Goal: Task Accomplishment & Management: Use online tool/utility

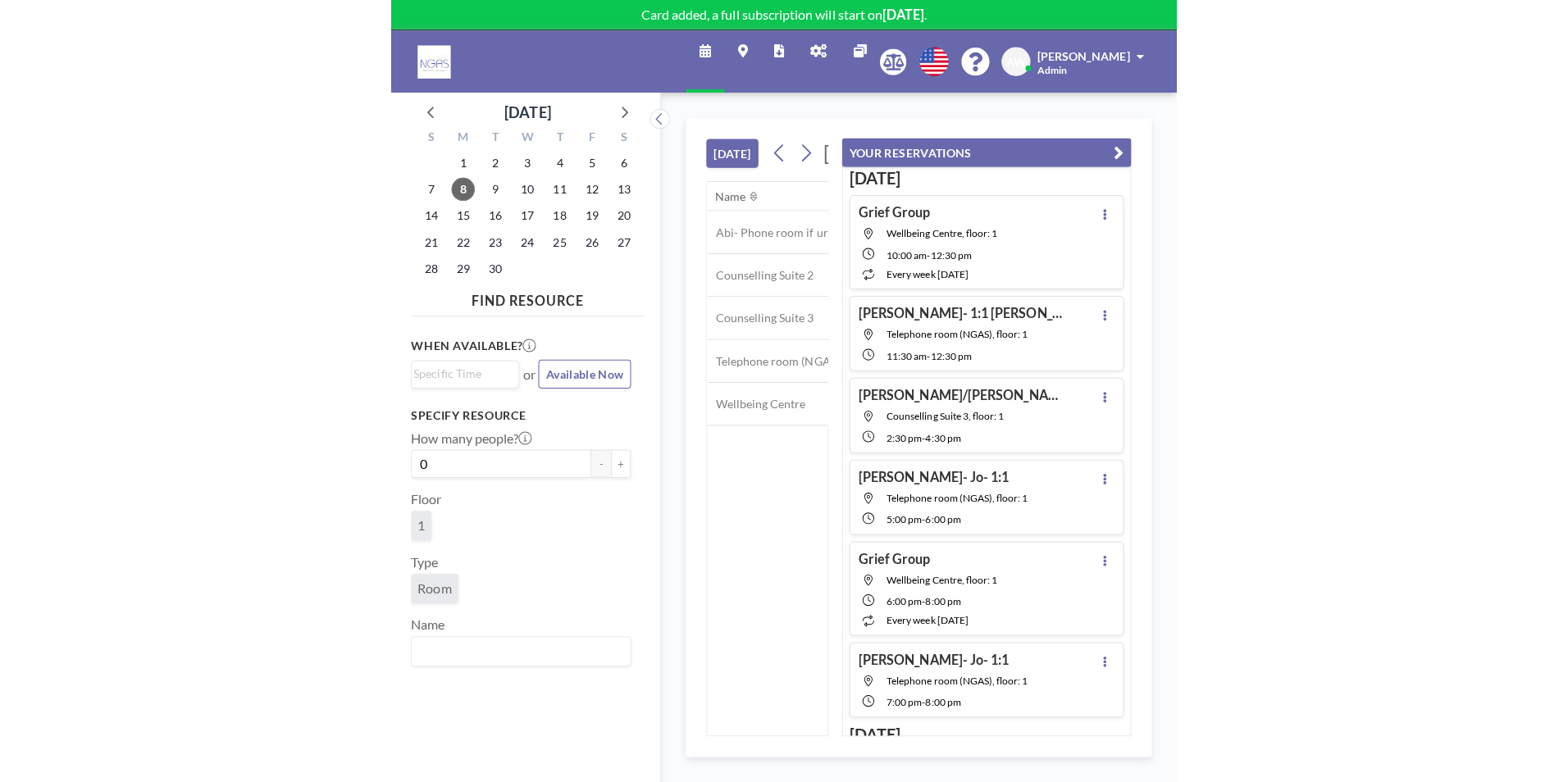
scroll to position [0, 1115]
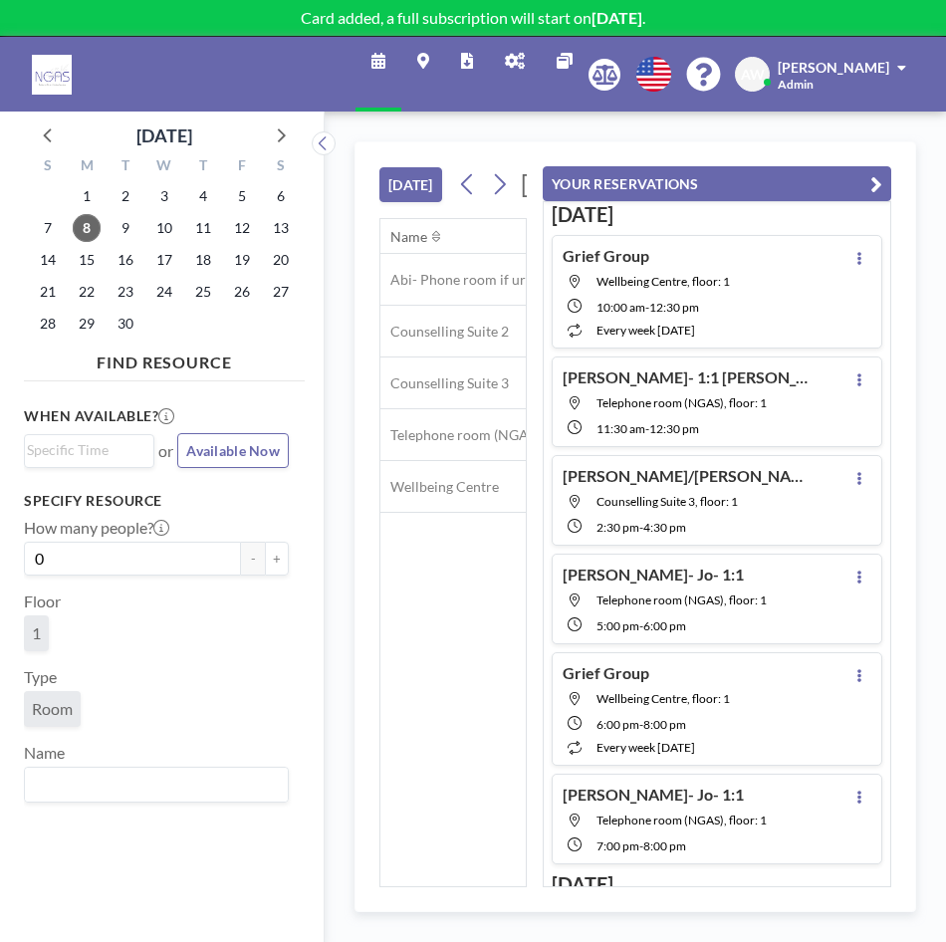
click at [877, 182] on icon "button" at bounding box center [877, 184] width 12 height 24
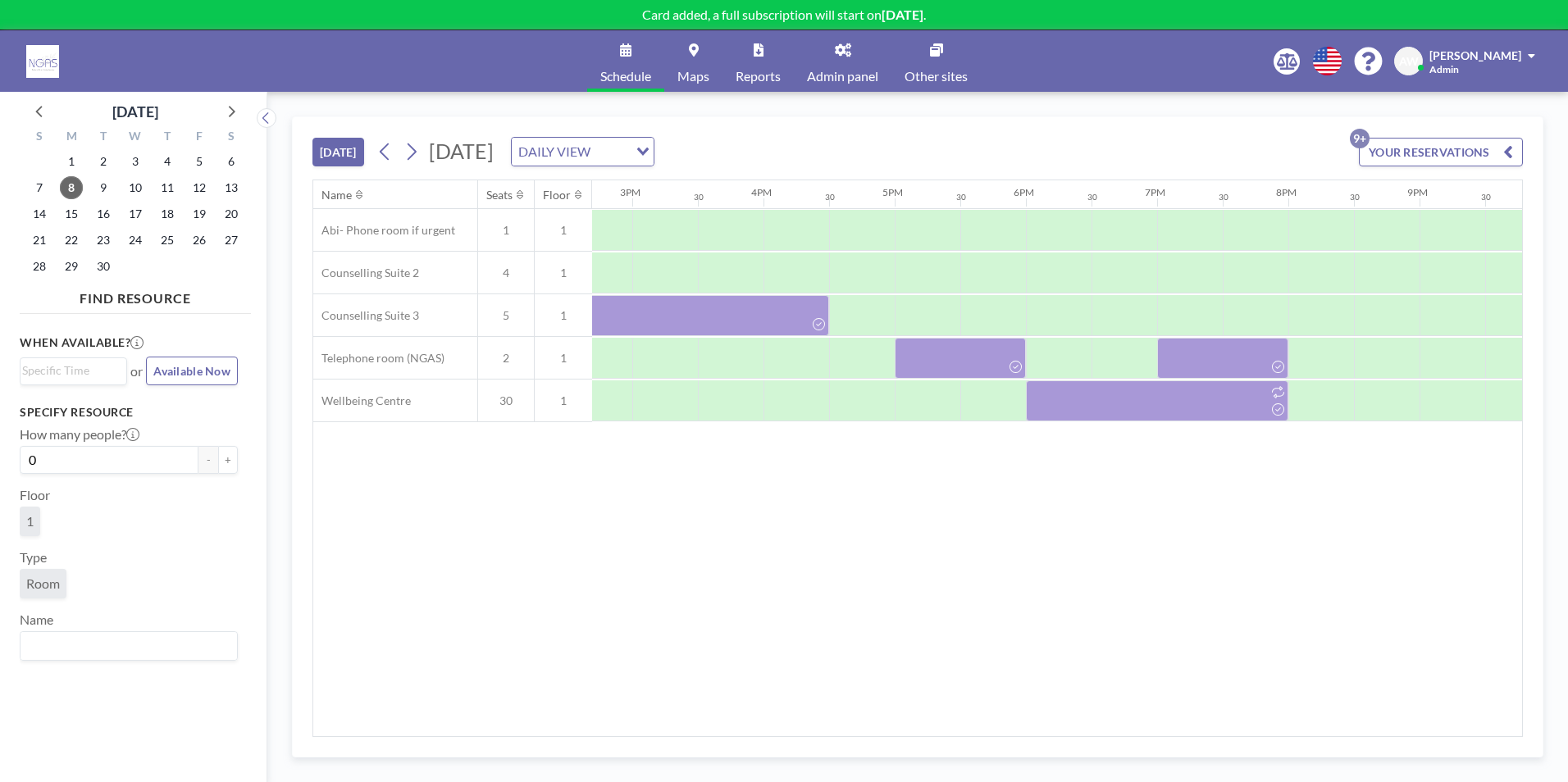
scroll to position [0, 1947]
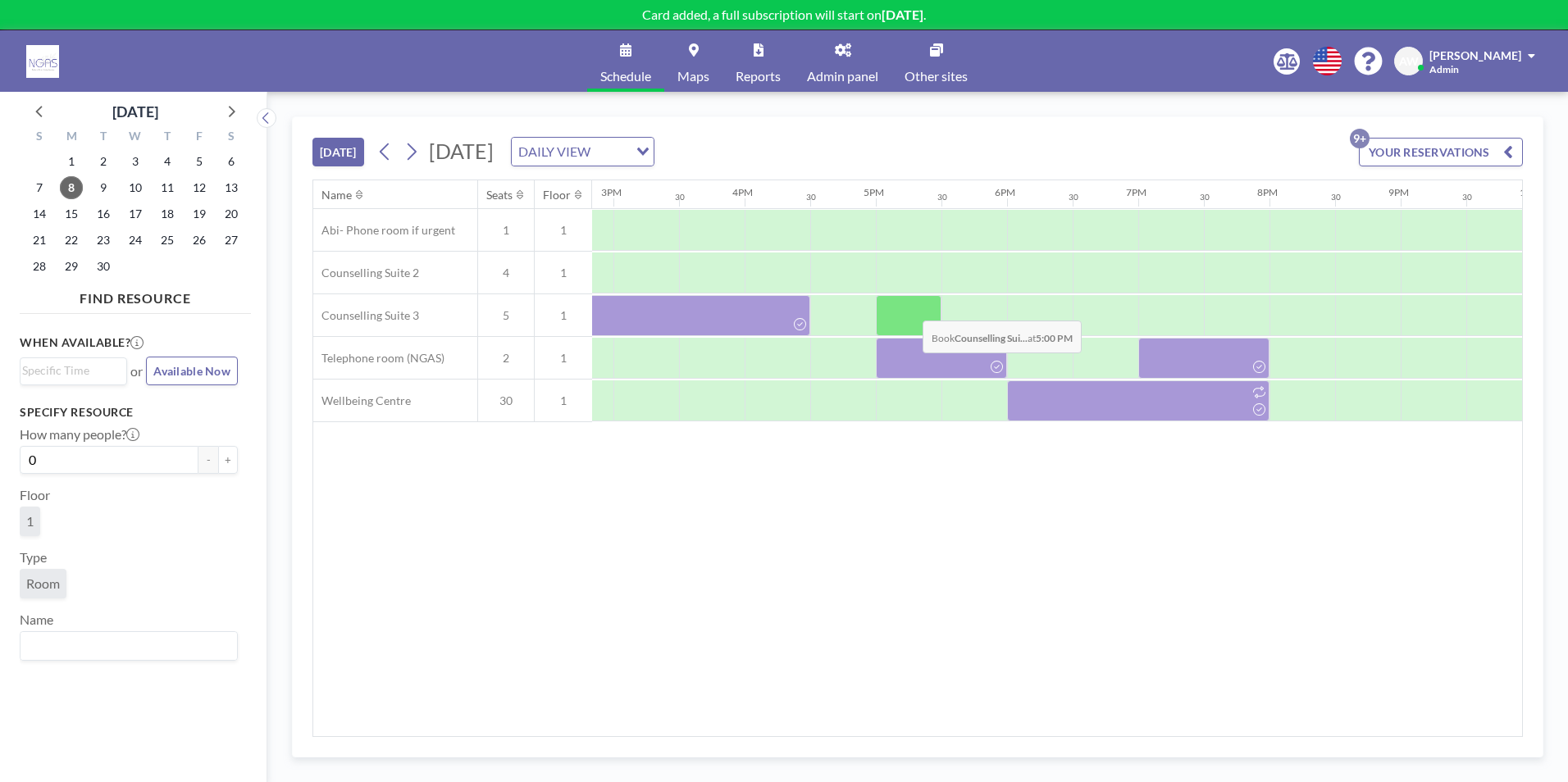
click at [778, 309] on div at bounding box center [909, 316] width 66 height 41
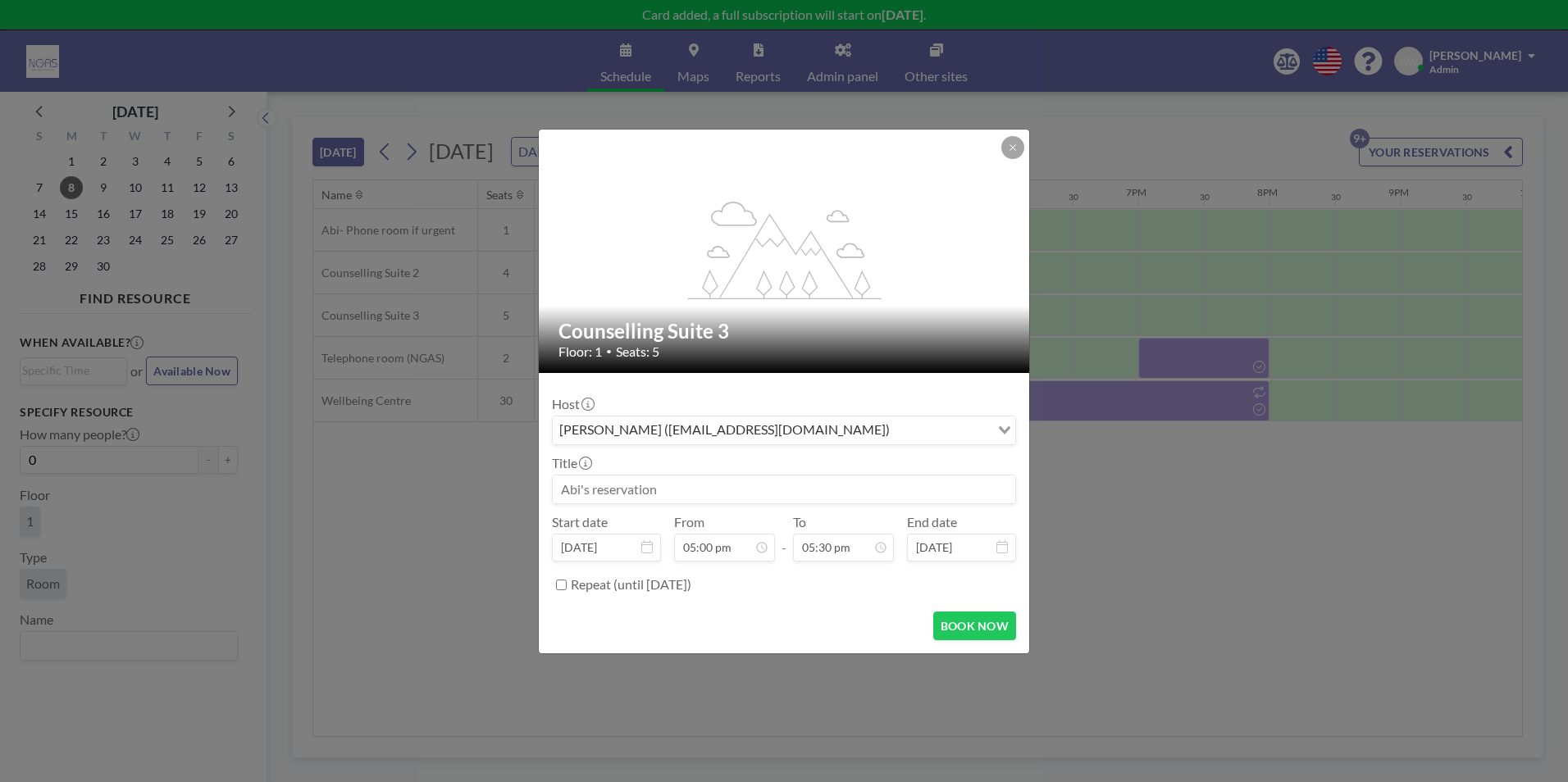
click at [724, 505] on div "Host [PERSON_NAME] ([EMAIL_ADDRESS][DOMAIN_NAME]) Loading... Title Start date […" at bounding box center [784, 492] width 464 height 212
click at [714, 495] on input at bounding box center [784, 490] width 463 height 28
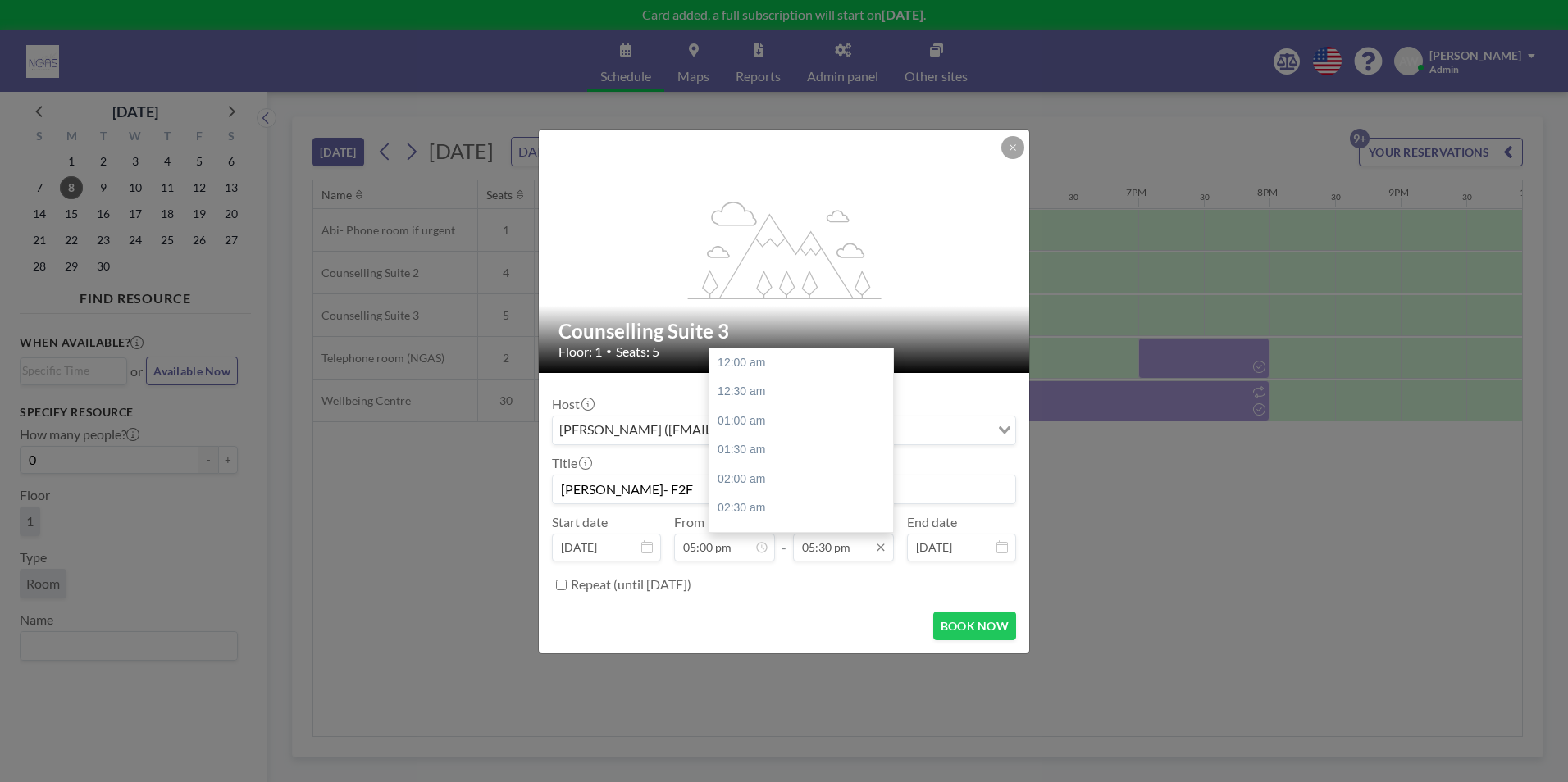
scroll to position [1022, 0]
type input "[PERSON_NAME]- F2F"
click at [767, 388] on div "06:00 pm" at bounding box center [805, 392] width 192 height 30
type input "06:00 pm"
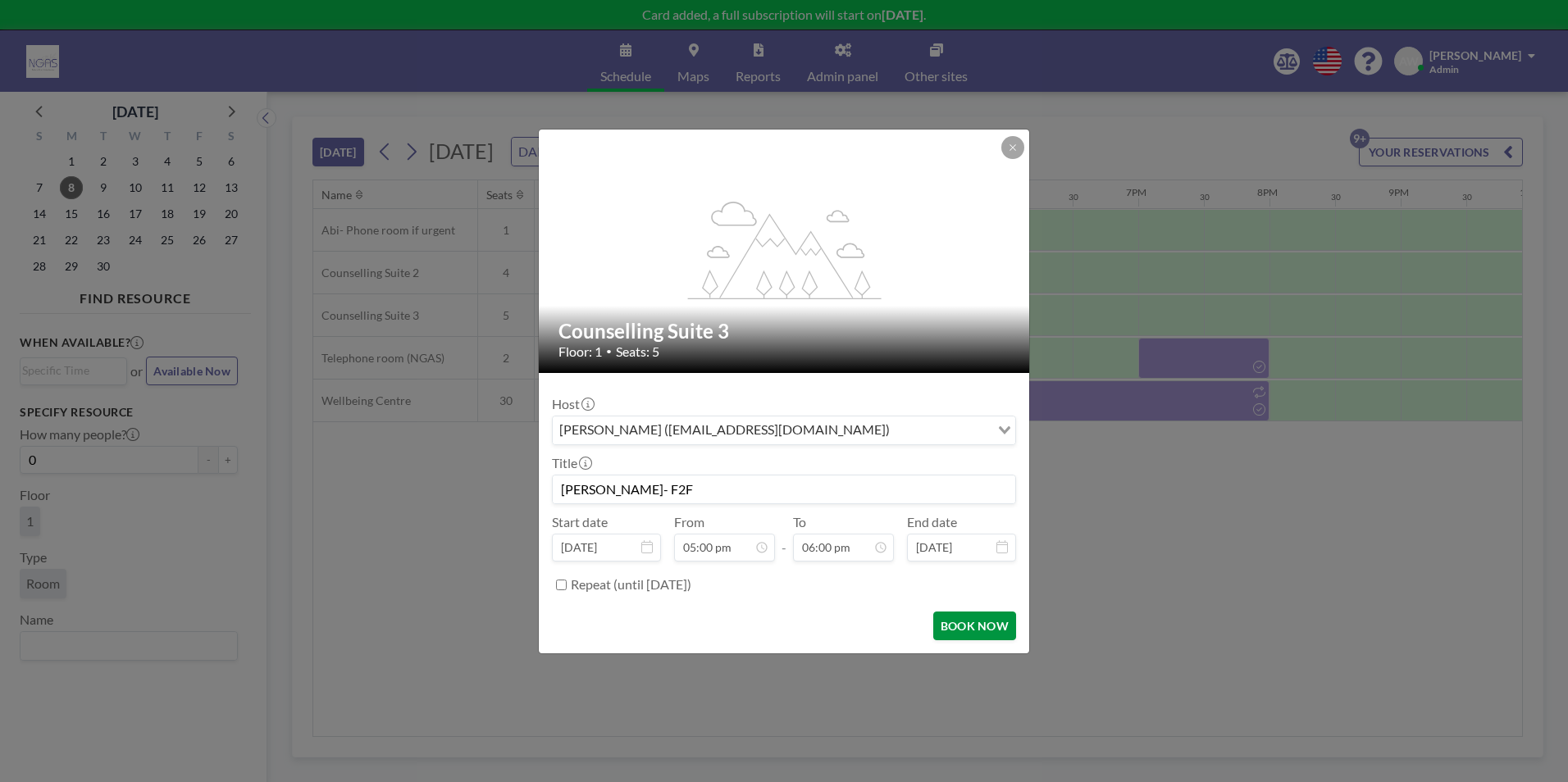
click at [778, 624] on button "BOOK NOW" at bounding box center [975, 626] width 83 height 29
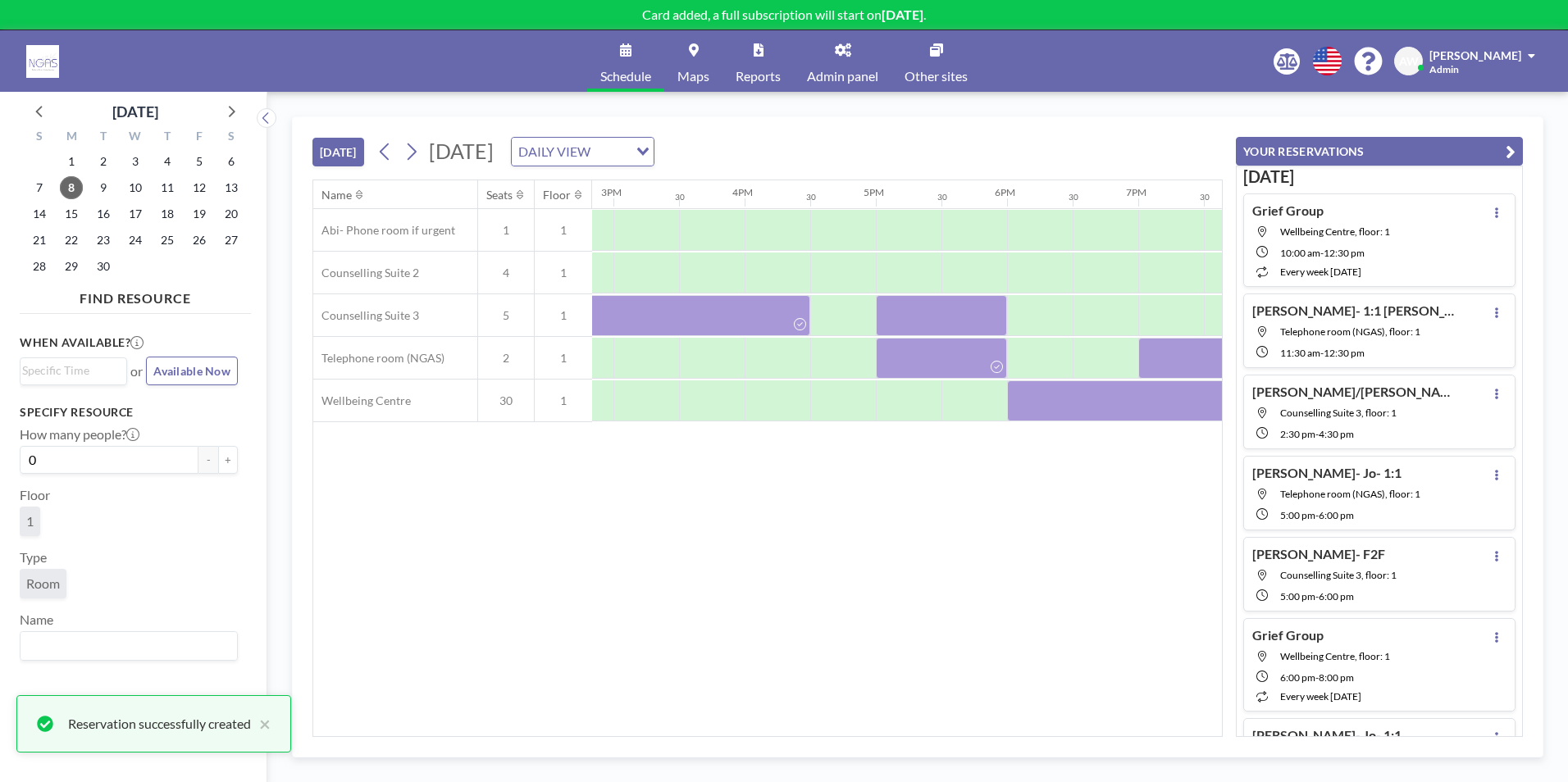
scroll to position [123, 0]
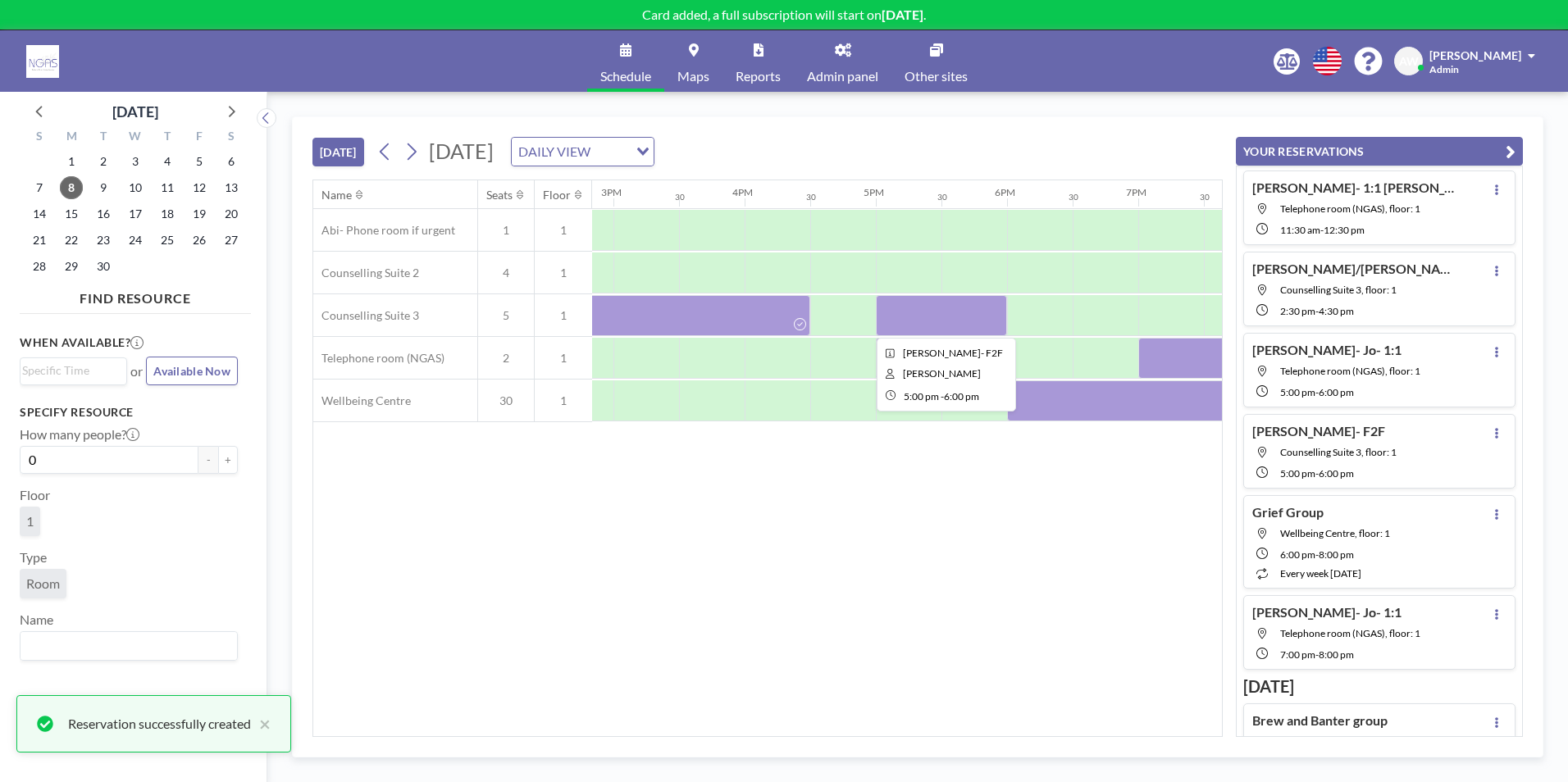
click at [778, 327] on div at bounding box center [941, 316] width 131 height 41
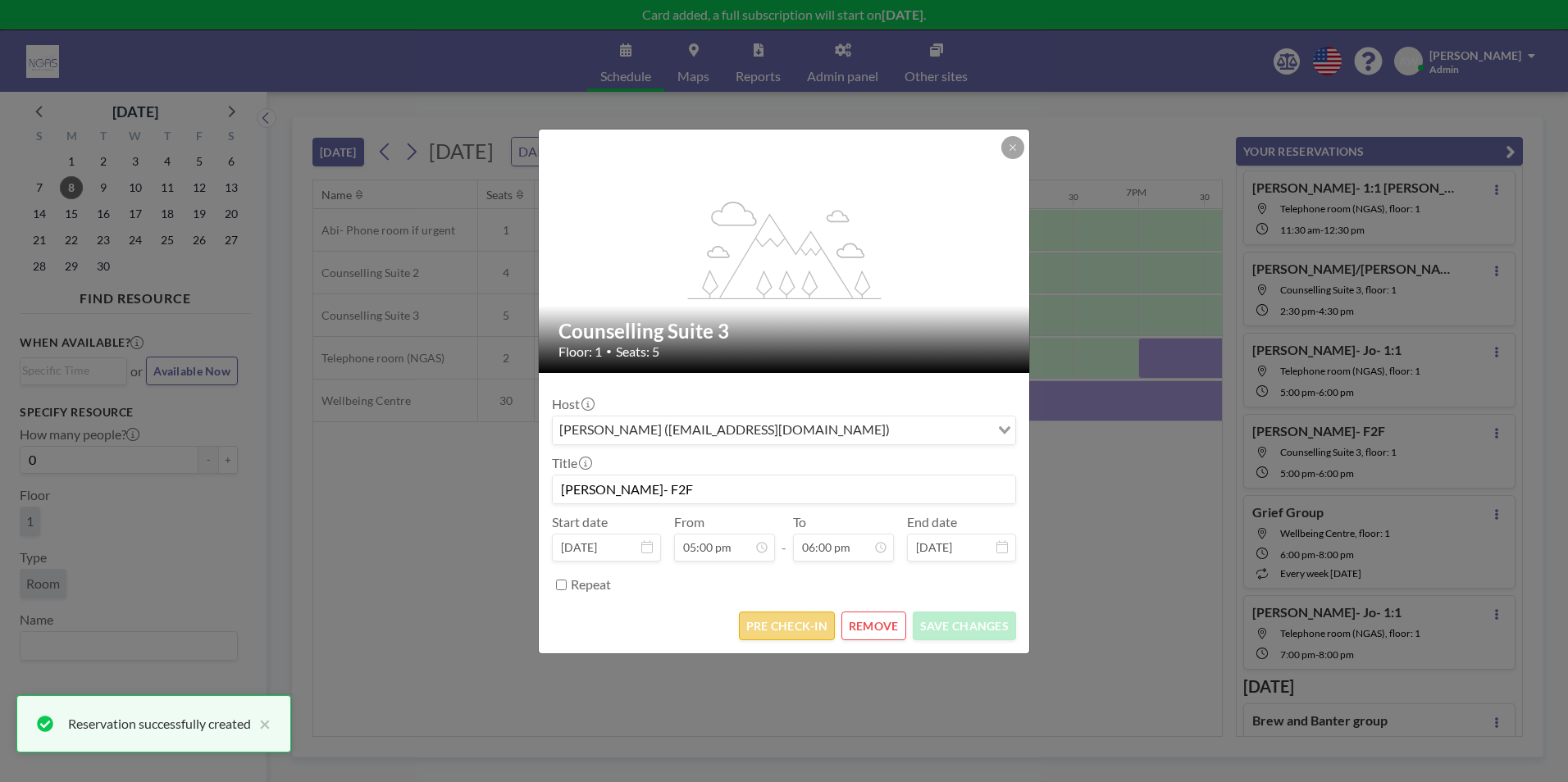
scroll to position [1050, 0]
click at [778, 635] on button "PRE CHECK-IN" at bounding box center [787, 626] width 96 height 29
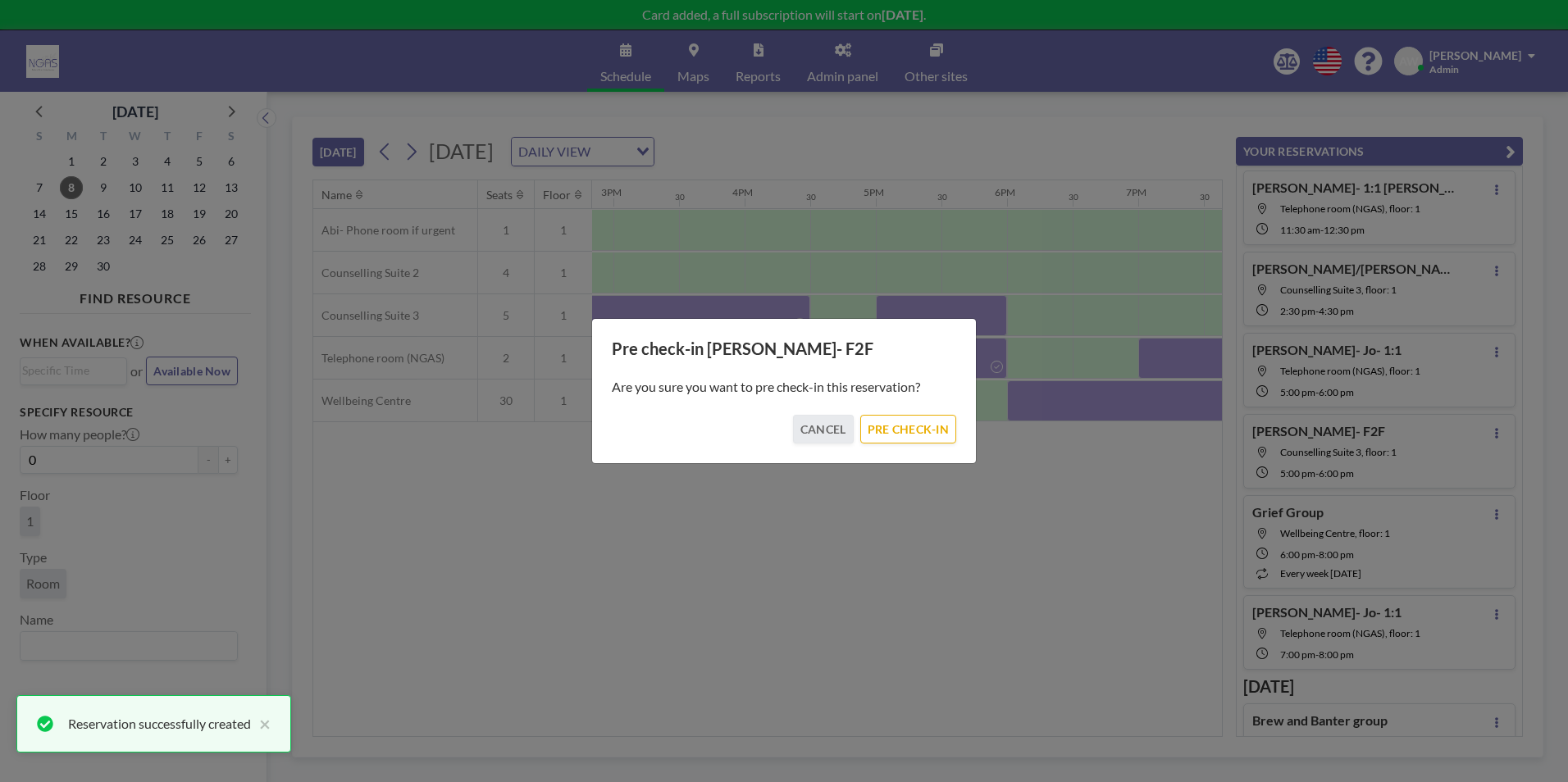
click at [778, 447] on div "Pre check-in [PERSON_NAME]- F2F Are you sure you want to pre check-in this rese…" at bounding box center [784, 391] width 385 height 146
click at [778, 424] on button "PRE CHECK-IN" at bounding box center [908, 429] width 96 height 29
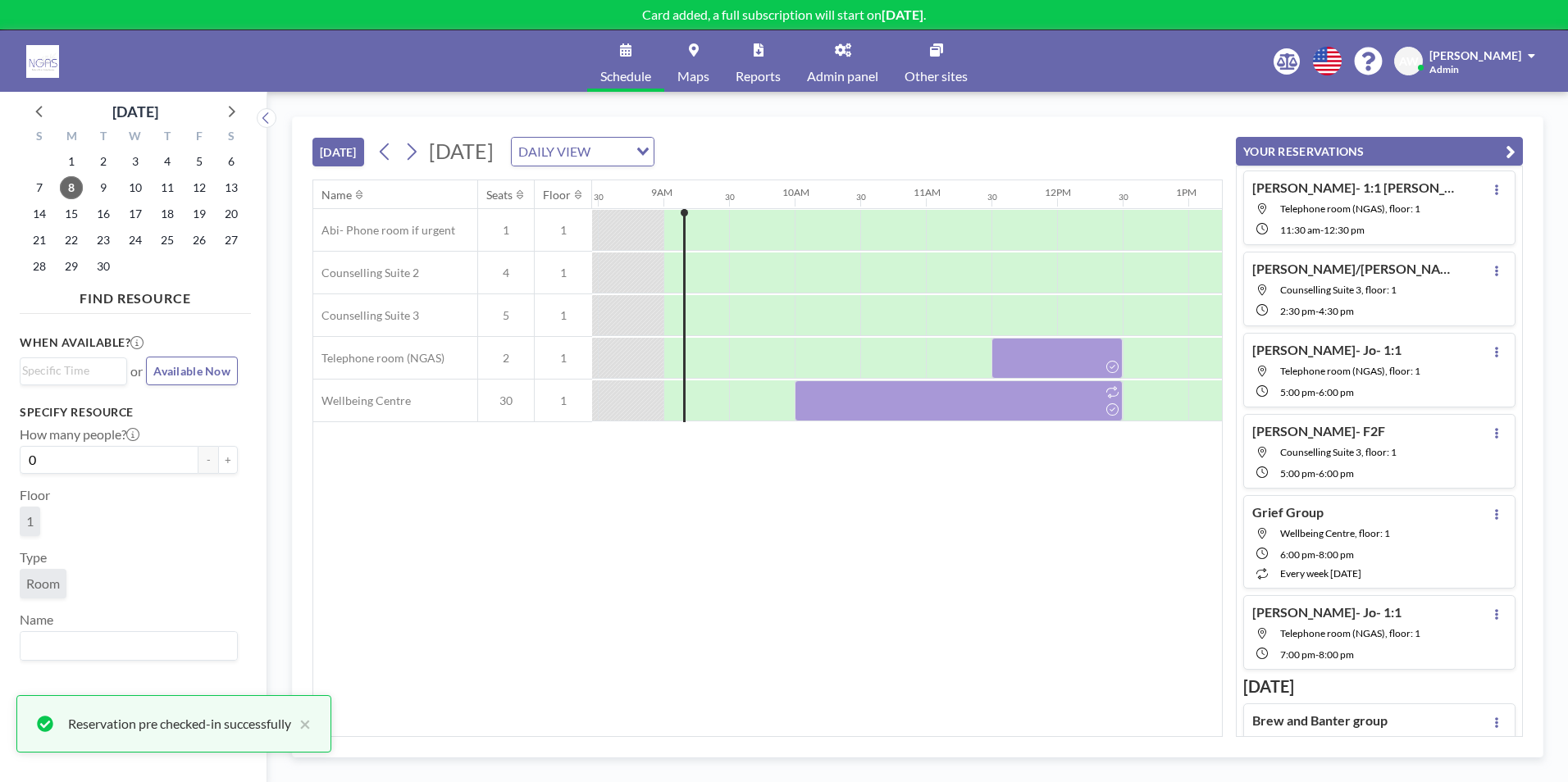
scroll to position [0, 979]
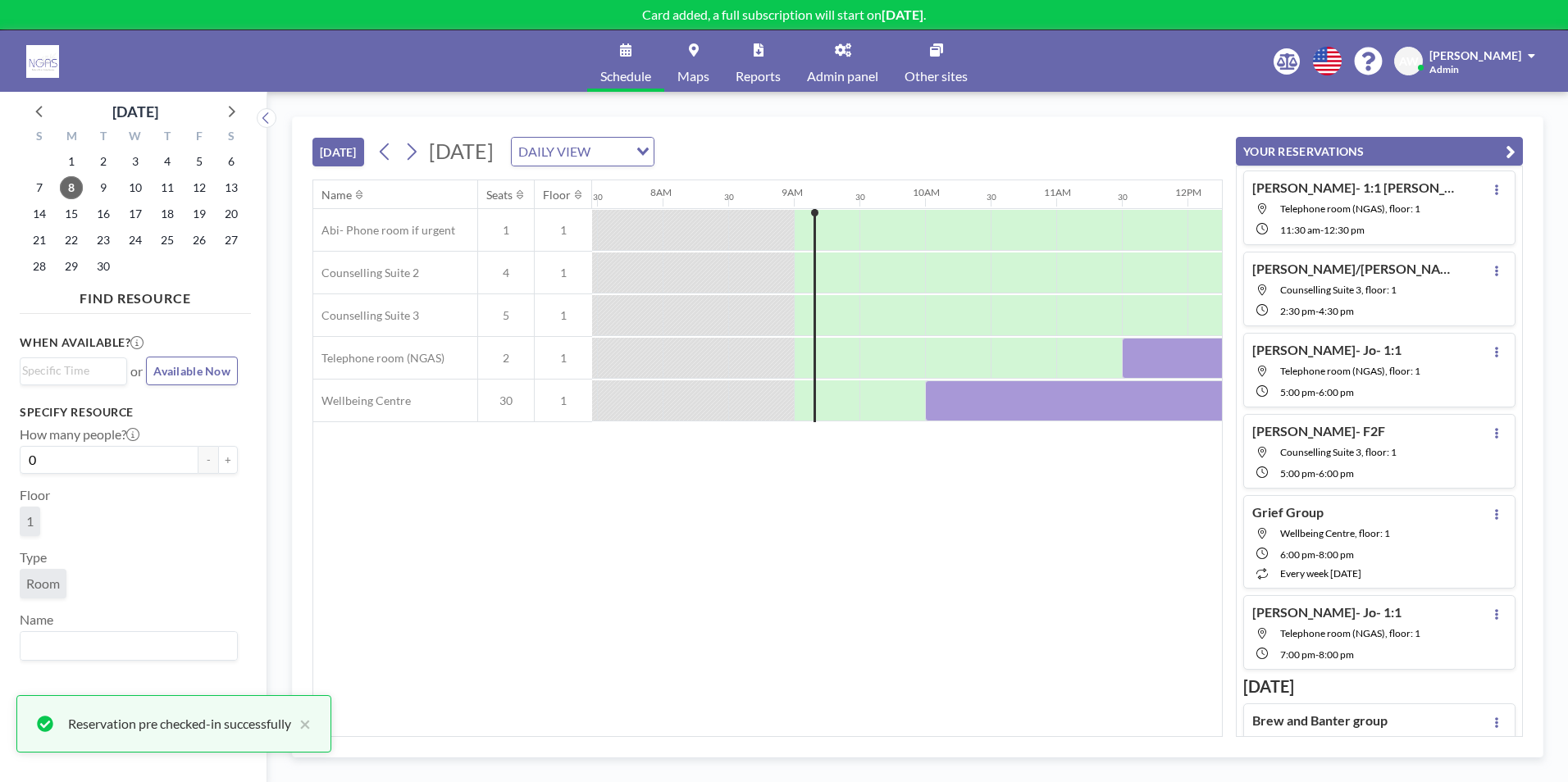
click at [778, 654] on div "Name Seats Floor 12AM 30 1AM 30 2AM 30 3AM 30 4AM 30 5AM 30 6AM 30 7AM 30 8AM 3…" at bounding box center [768, 458] width 909 height 556
